Goal: Task Accomplishment & Management: Manage account settings

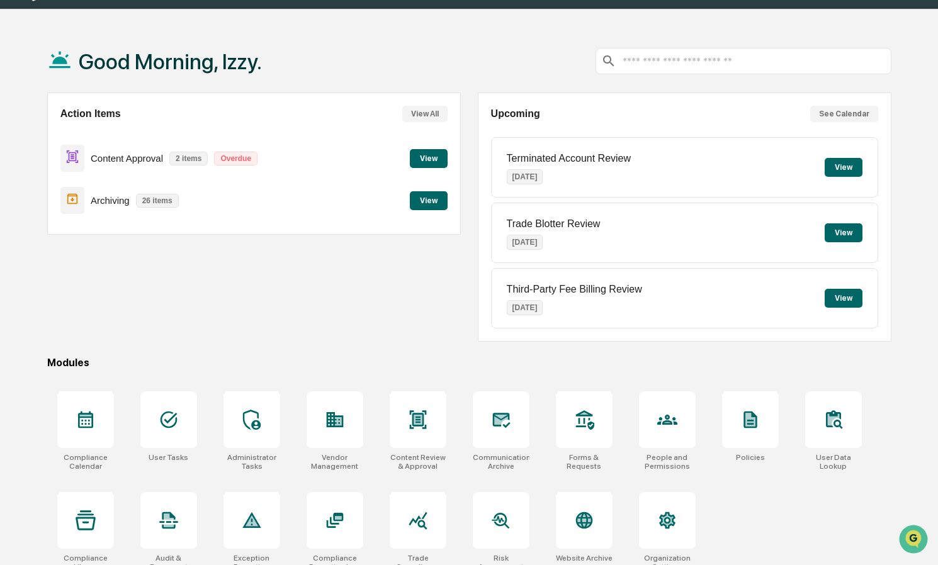
scroll to position [60, 0]
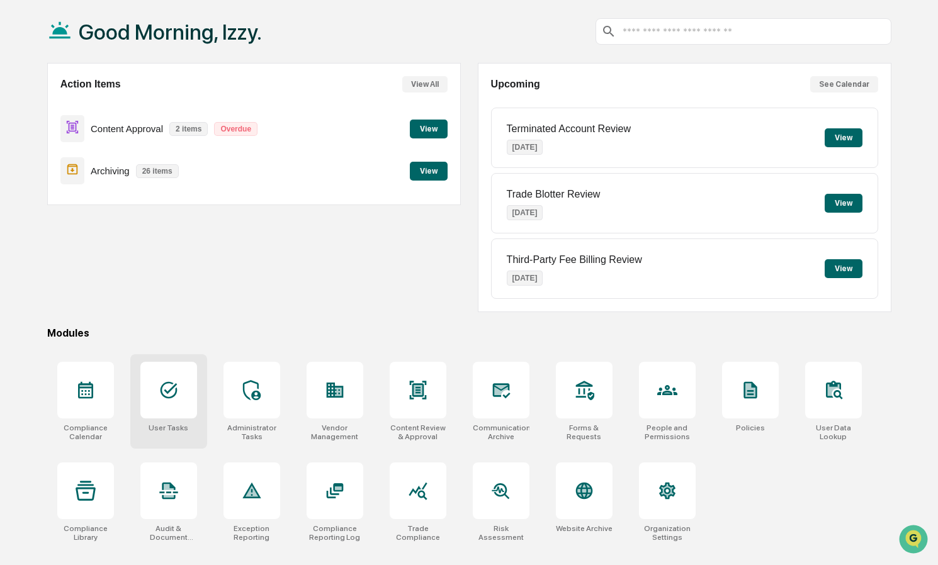
click at [188, 414] on div at bounding box center [168, 390] width 57 height 57
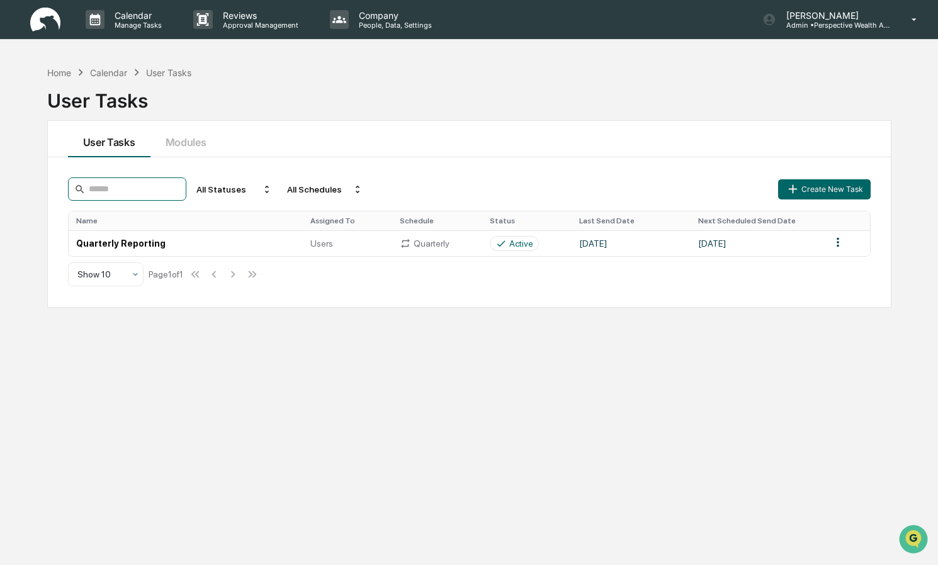
click at [154, 195] on input at bounding box center [127, 188] width 118 height 23
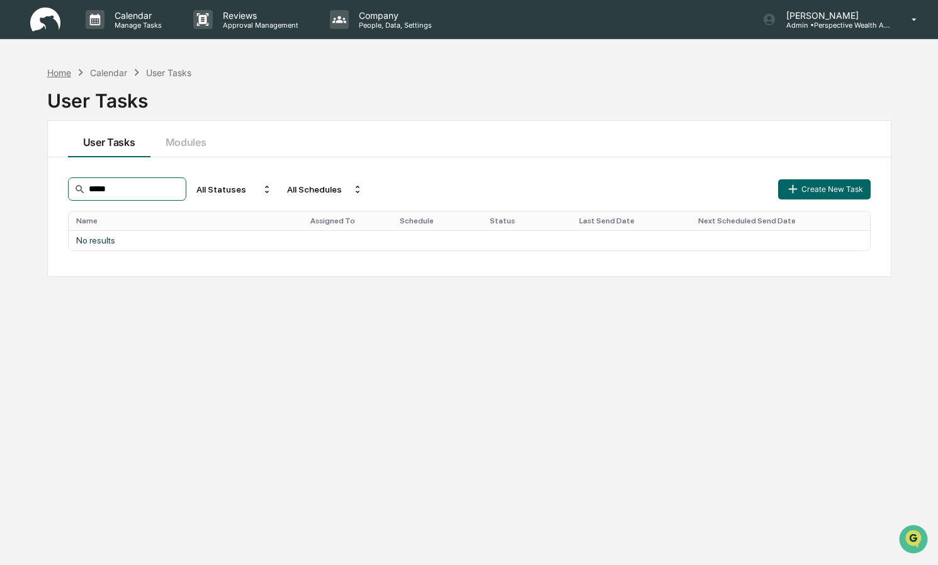
type input "*****"
click at [64, 74] on div "Home" at bounding box center [59, 72] width 24 height 11
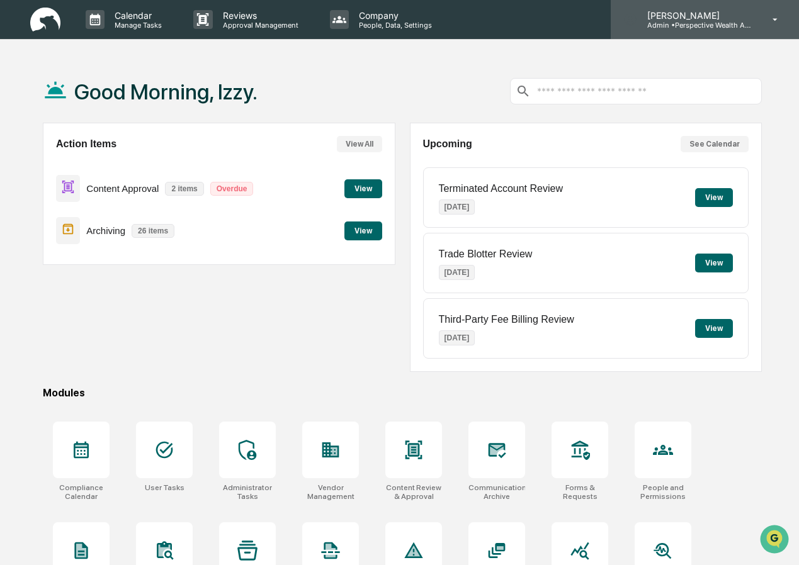
click at [705, 25] on p "Admin • Perspective Wealth Advisors" at bounding box center [695, 25] width 117 height 9
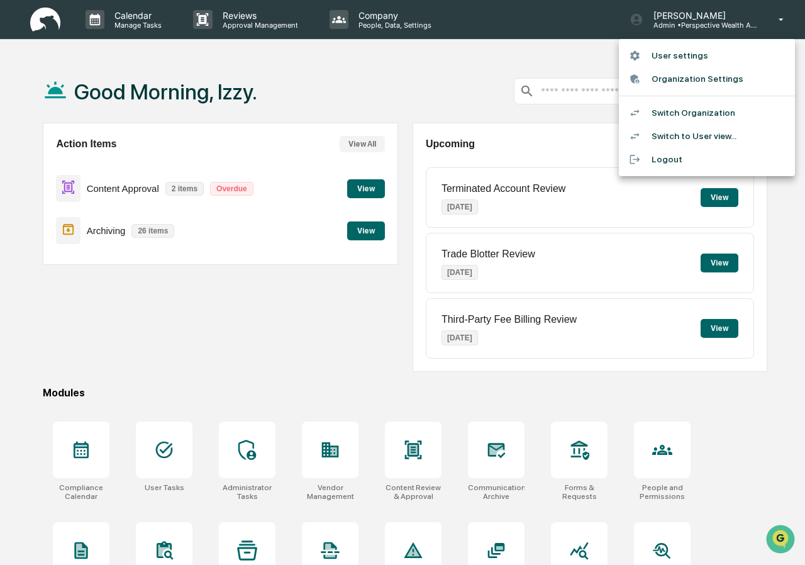
click at [716, 133] on li "Switch to User view..." at bounding box center [707, 136] width 176 height 23
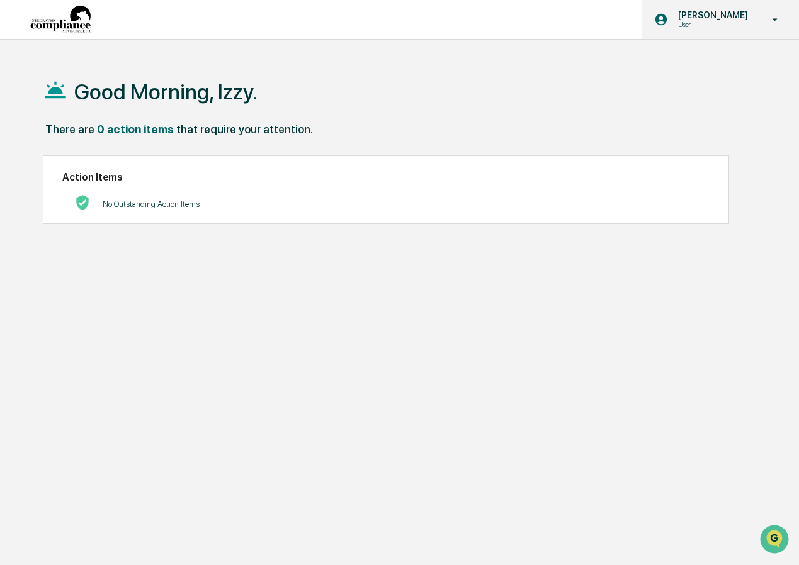
click at [724, 23] on p "User" at bounding box center [711, 24] width 86 height 9
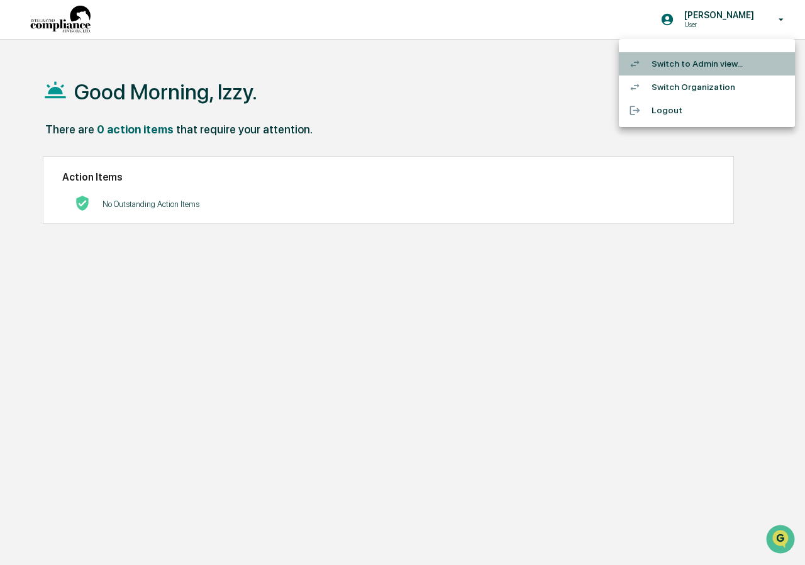
click at [723, 65] on li "Switch to Admin view..." at bounding box center [707, 63] width 176 height 23
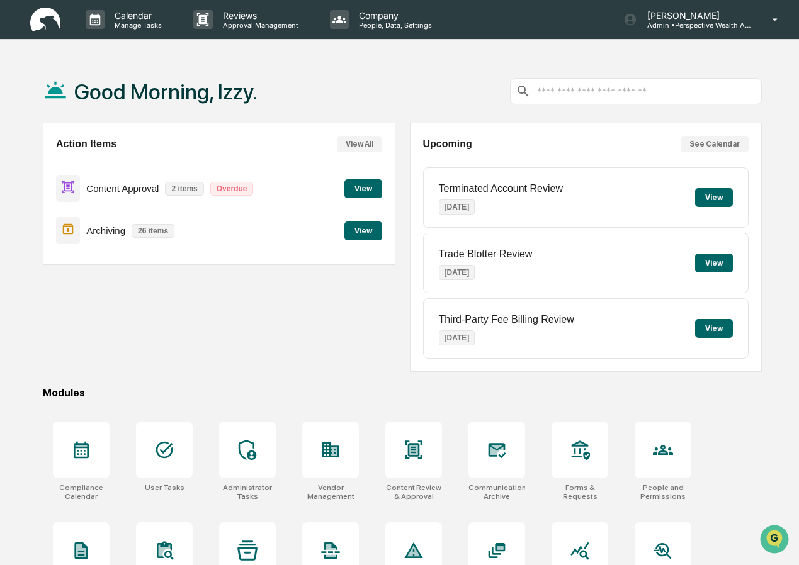
click at [594, 98] on div at bounding box center [636, 91] width 252 height 26
click at [591, 94] on input "text" at bounding box center [646, 92] width 220 height 12
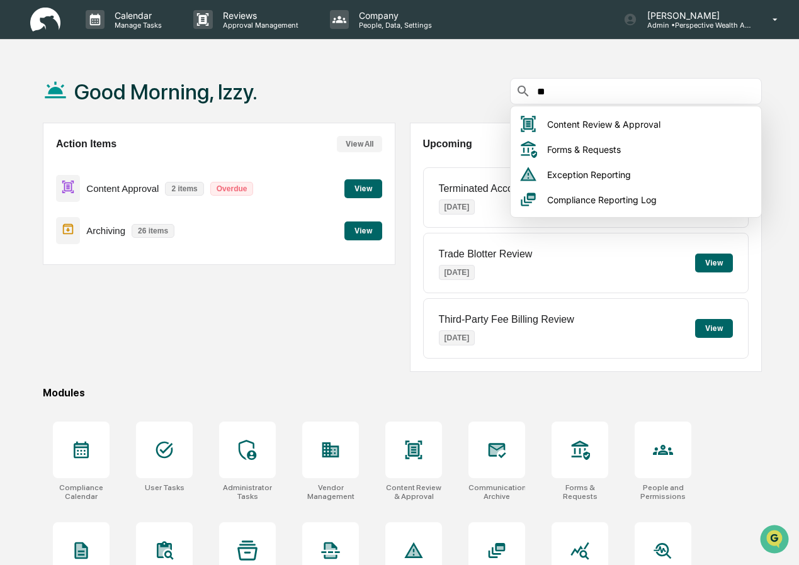
type input "*"
